Goal: Task Accomplishment & Management: Use online tool/utility

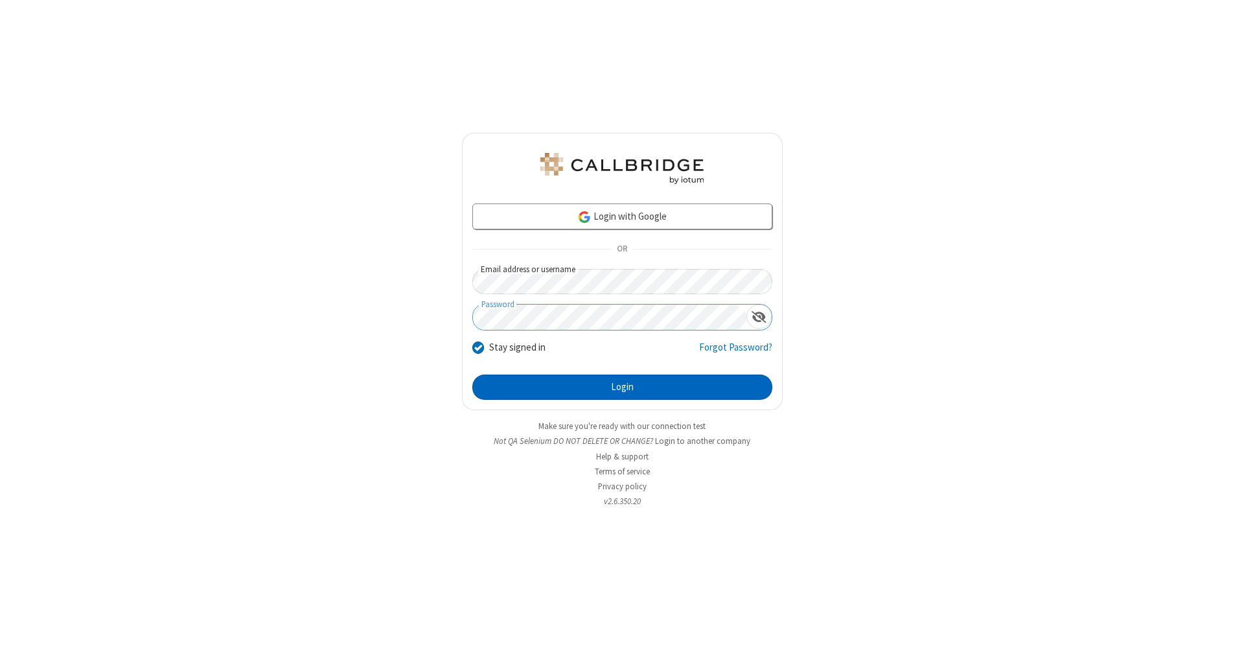
click at [622, 387] on button "Login" at bounding box center [622, 388] width 300 height 26
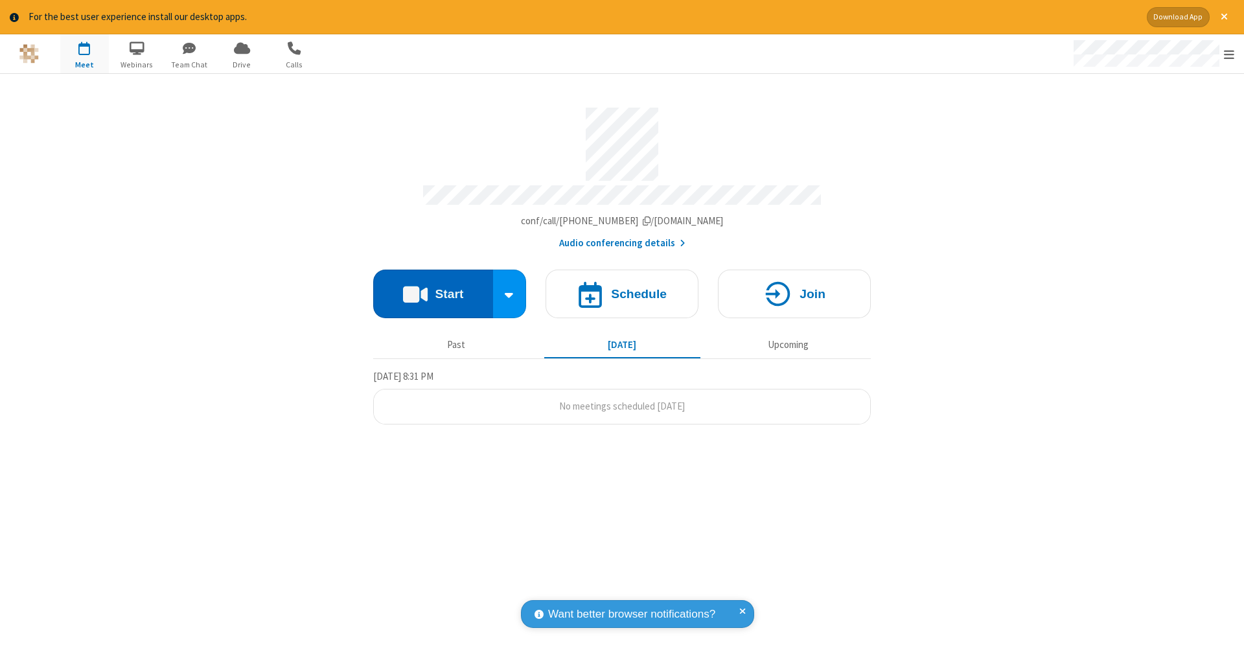
click at [433, 287] on button "Start" at bounding box center [433, 294] width 120 height 49
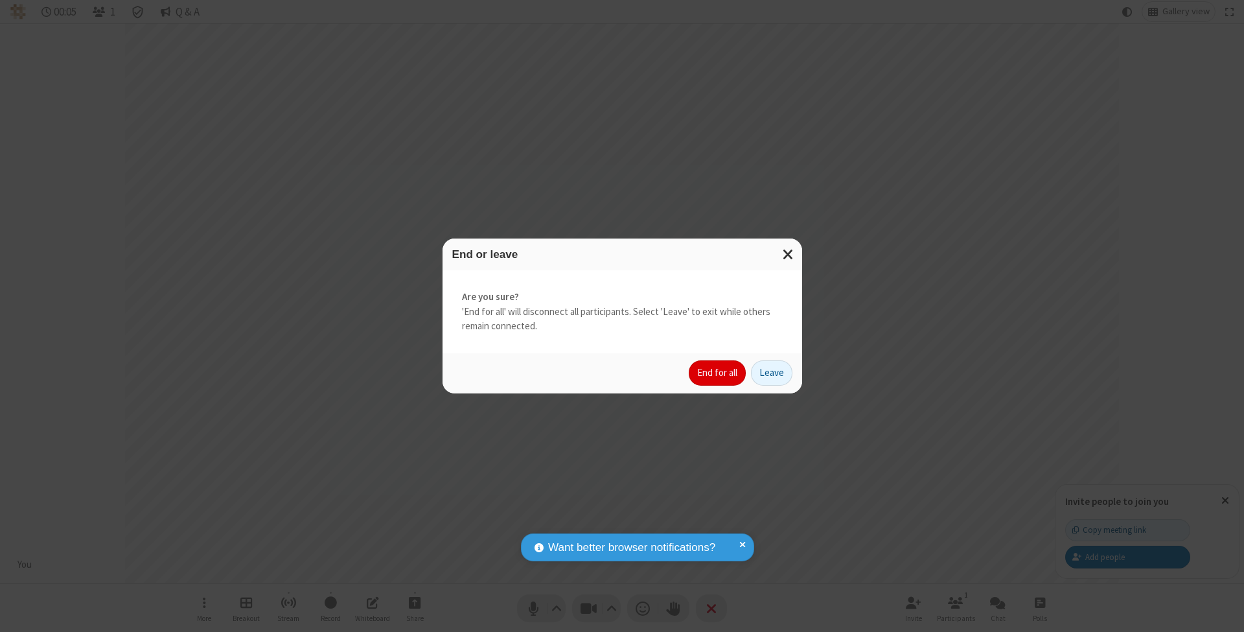
click at [718, 372] on button "End for all" at bounding box center [717, 373] width 57 height 26
